Goal: Task Accomplishment & Management: Manage account settings

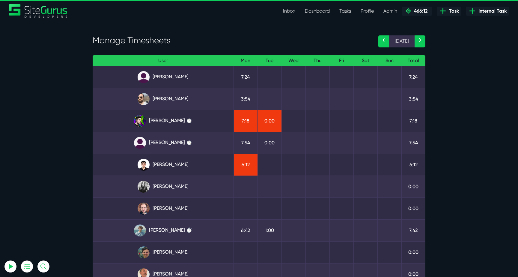
select select "0"
click at [176, 79] on link "Angel Dagondon" at bounding box center [162, 77] width 131 height 12
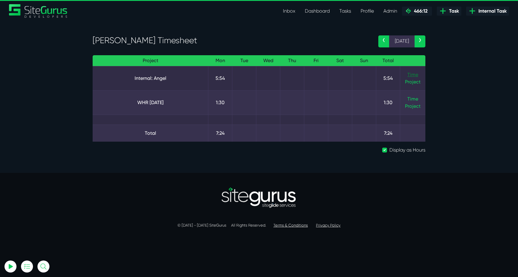
click at [412, 77] on link "Time" at bounding box center [413, 75] width 11 height 6
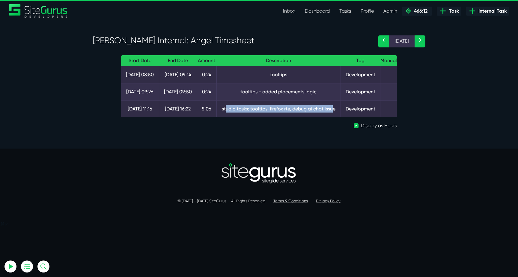
drag, startPoint x: 224, startPoint y: 106, endPoint x: 330, endPoint y: 106, distance: 106.2
click at [330, 106] on td "studio tasks: tooltips, firefox rte, debug ai chat issue" at bounding box center [279, 108] width 124 height 17
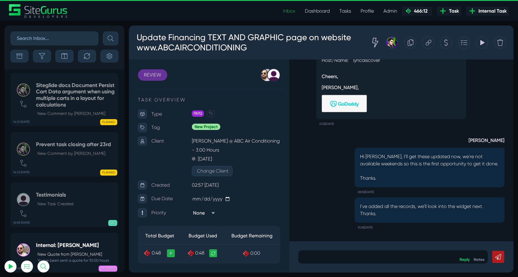
select select "0"
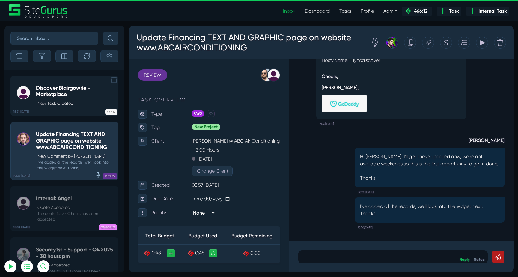
click at [63, 84] on link "15:21 06 Oct Discover Blairgowrie - Marketplace New Task Created OPEN" at bounding box center [64, 96] width 108 height 40
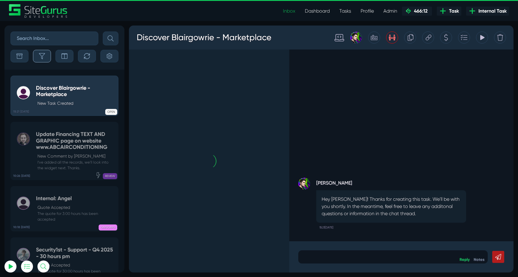
click at [40, 55] on icon "button" at bounding box center [42, 56] width 6 height 6
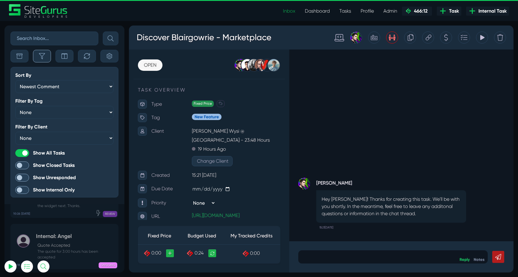
scroll to position [-23813, 0]
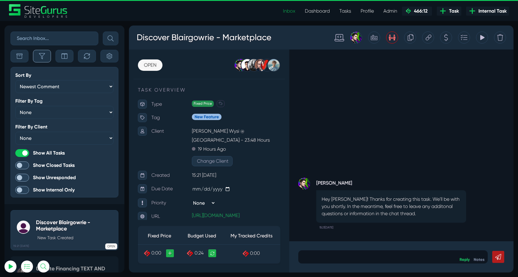
click at [40, 55] on icon "button" at bounding box center [42, 56] width 6 height 6
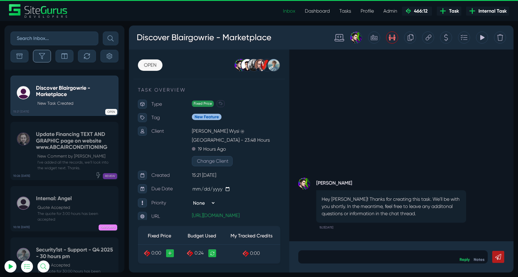
scroll to position [-23678, 0]
